Goal: Information Seeking & Learning: Find specific fact

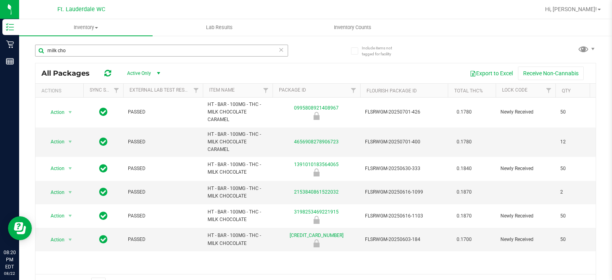
click at [151, 54] on input "milk cho" at bounding box center [161, 51] width 253 height 12
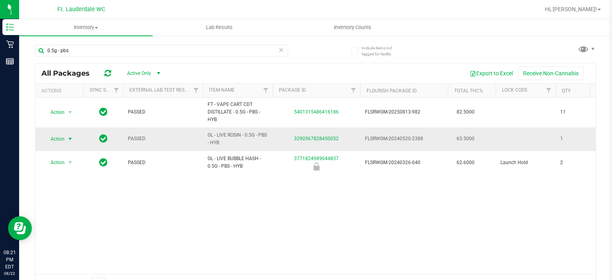
type input "0.5g - pbs"
click at [67, 138] on span "select" at bounding box center [70, 139] width 6 height 6
click at [151, 200] on div "Action Action Global inventory Package audit log Print package label Print prod…" at bounding box center [315, 186] width 560 height 177
click at [200, 54] on input "0.5g - pbs" at bounding box center [161, 51] width 253 height 12
click at [198, 30] on span "Lab Results" at bounding box center [219, 27] width 48 height 7
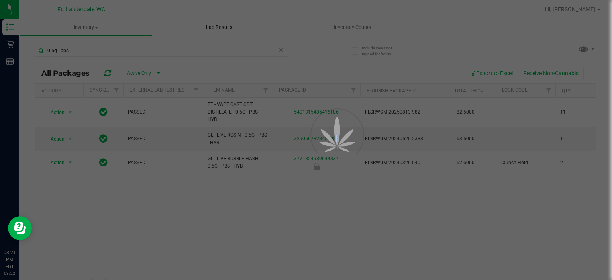
click at [198, 30] on div at bounding box center [306, 140] width 612 height 280
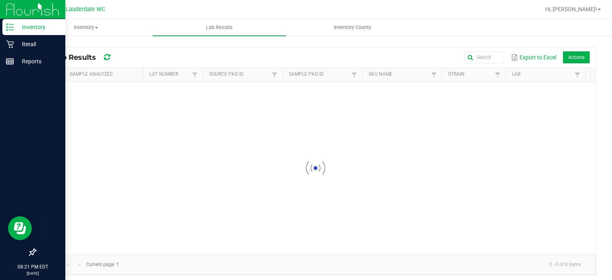
click at [15, 30] on p "Inventory" at bounding box center [38, 27] width 48 height 10
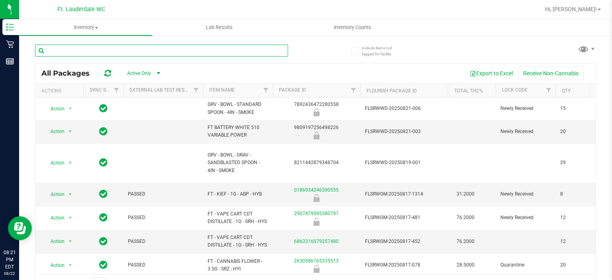
click at [96, 47] on input "text" at bounding box center [161, 51] width 253 height 12
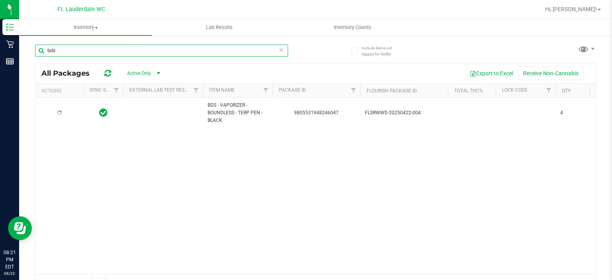
click at [96, 47] on input "bds" at bounding box center [161, 51] width 253 height 12
click at [165, 53] on input "ccell" at bounding box center [161, 51] width 253 height 12
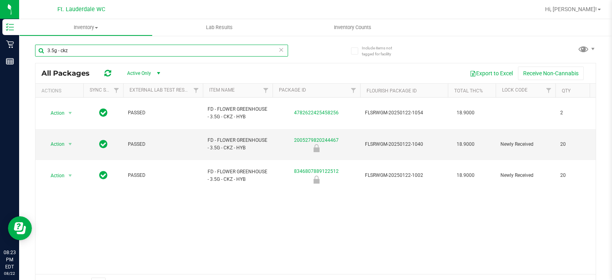
click at [204, 49] on input "3.5g - ckz" at bounding box center [161, 51] width 253 height 12
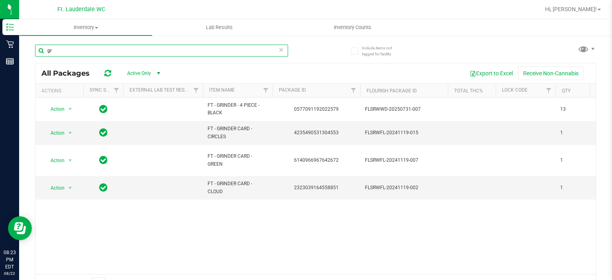
type input "g"
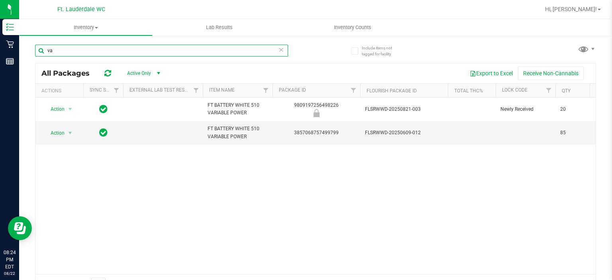
type input "v"
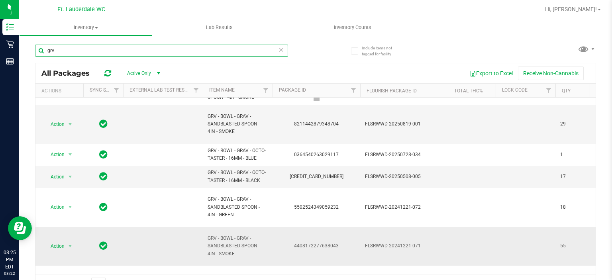
scroll to position [51, 0]
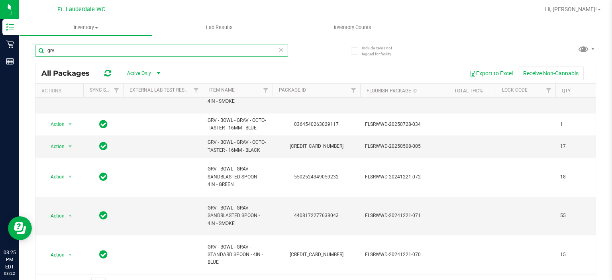
click at [123, 49] on input "grv" at bounding box center [161, 51] width 253 height 12
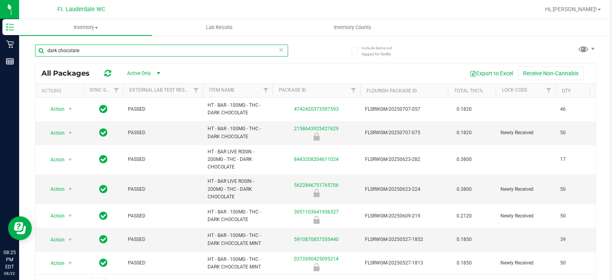
scroll to position [6, 0]
type input "d"
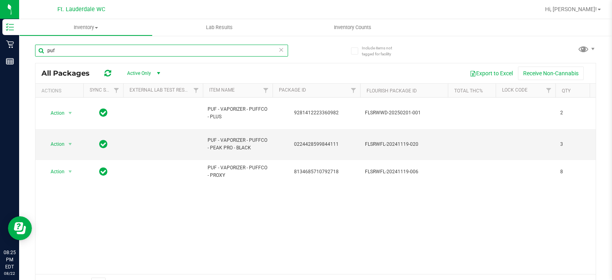
click at [171, 53] on input "puf" at bounding box center [161, 51] width 253 height 12
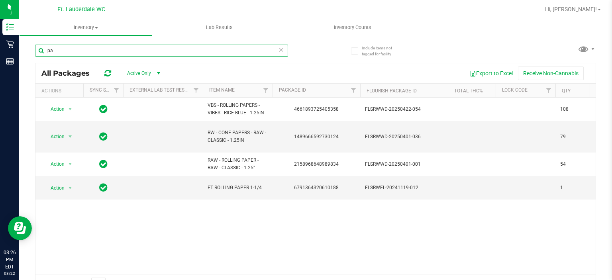
type input "p"
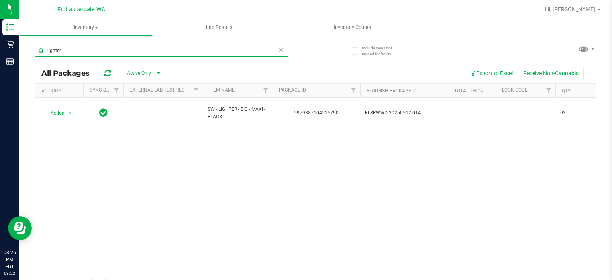
type input "lighter"
